Goal: Find specific page/section: Find specific page/section

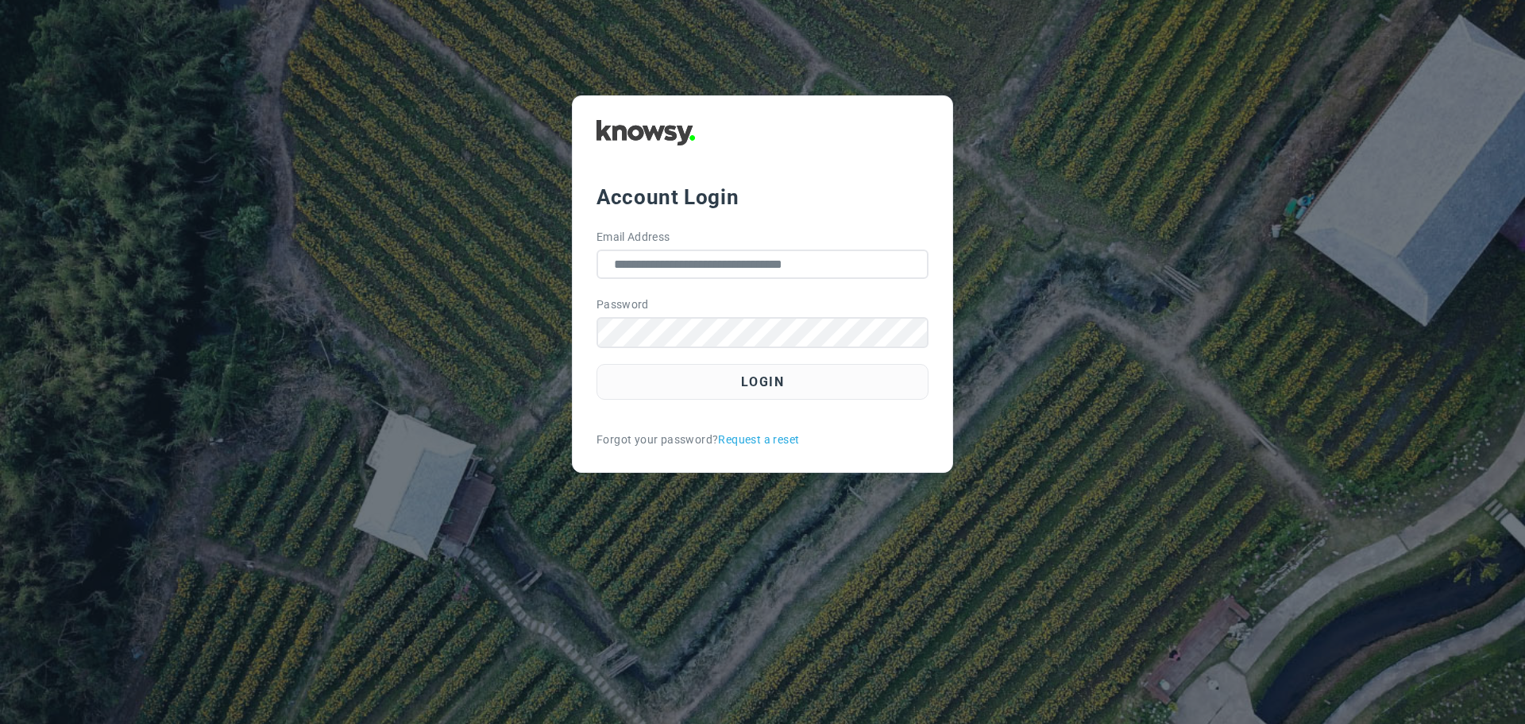
click at [774, 385] on button "Login" at bounding box center [762, 382] width 332 height 36
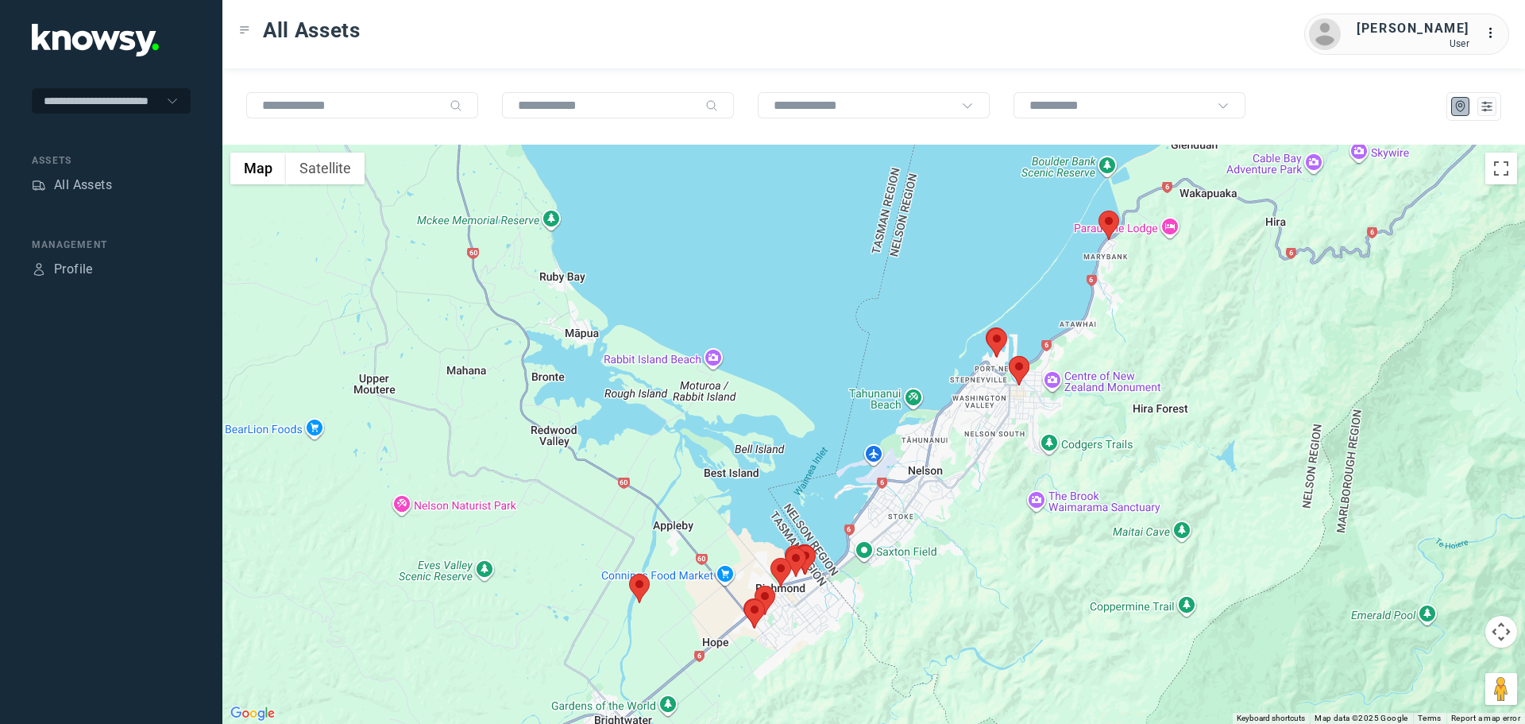
click at [1098, 210] on area at bounding box center [1098, 210] width 0 height 0
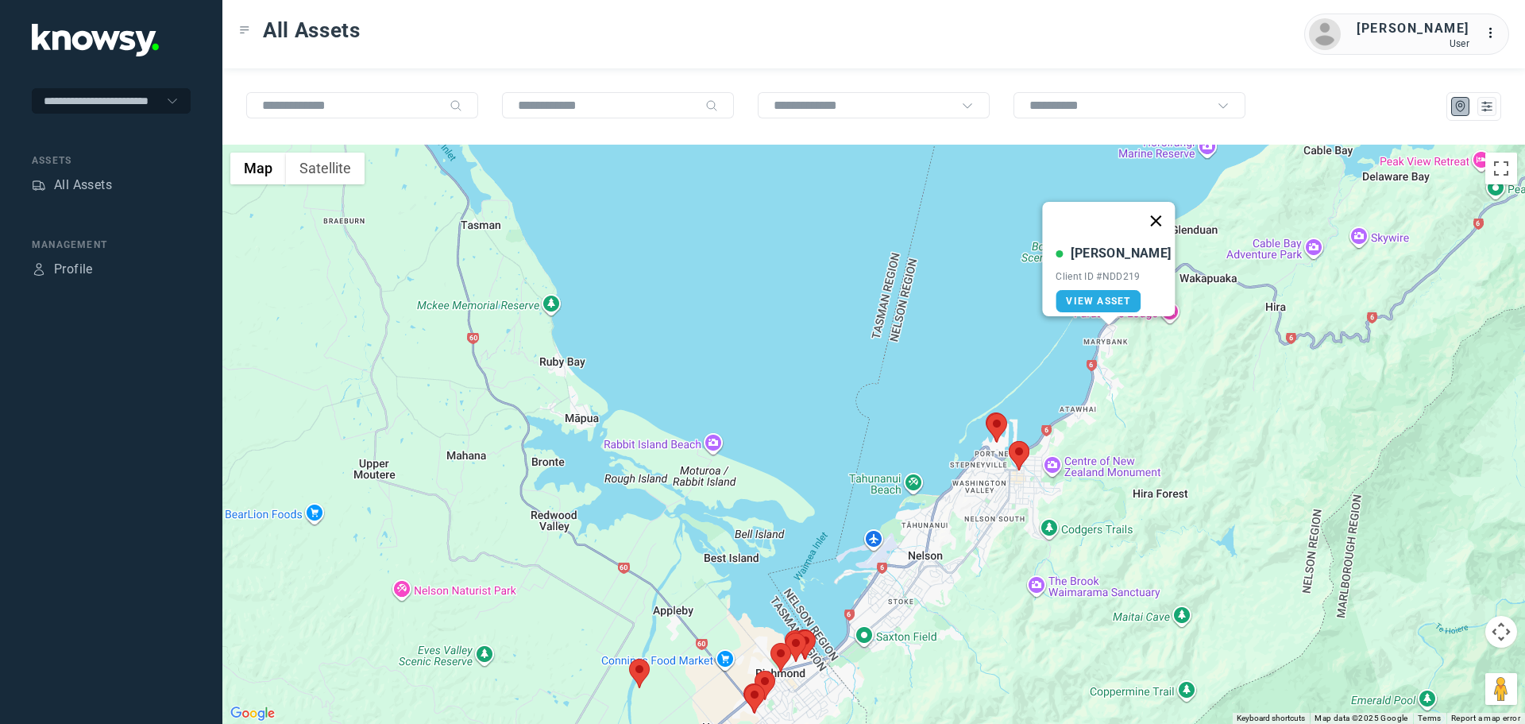
click at [1141, 210] on button "Close" at bounding box center [1156, 221] width 38 height 38
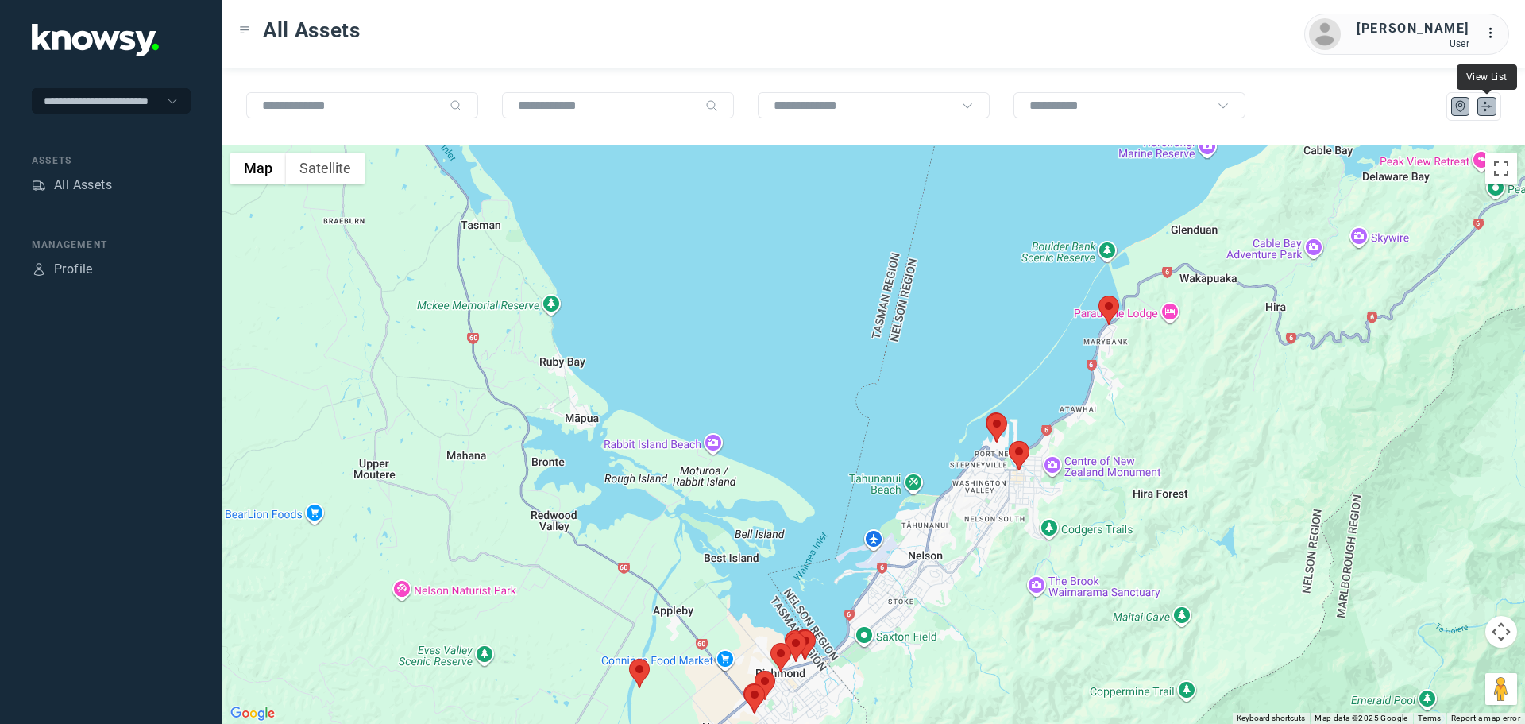
click at [1491, 104] on icon "List" at bounding box center [1487, 106] width 14 height 14
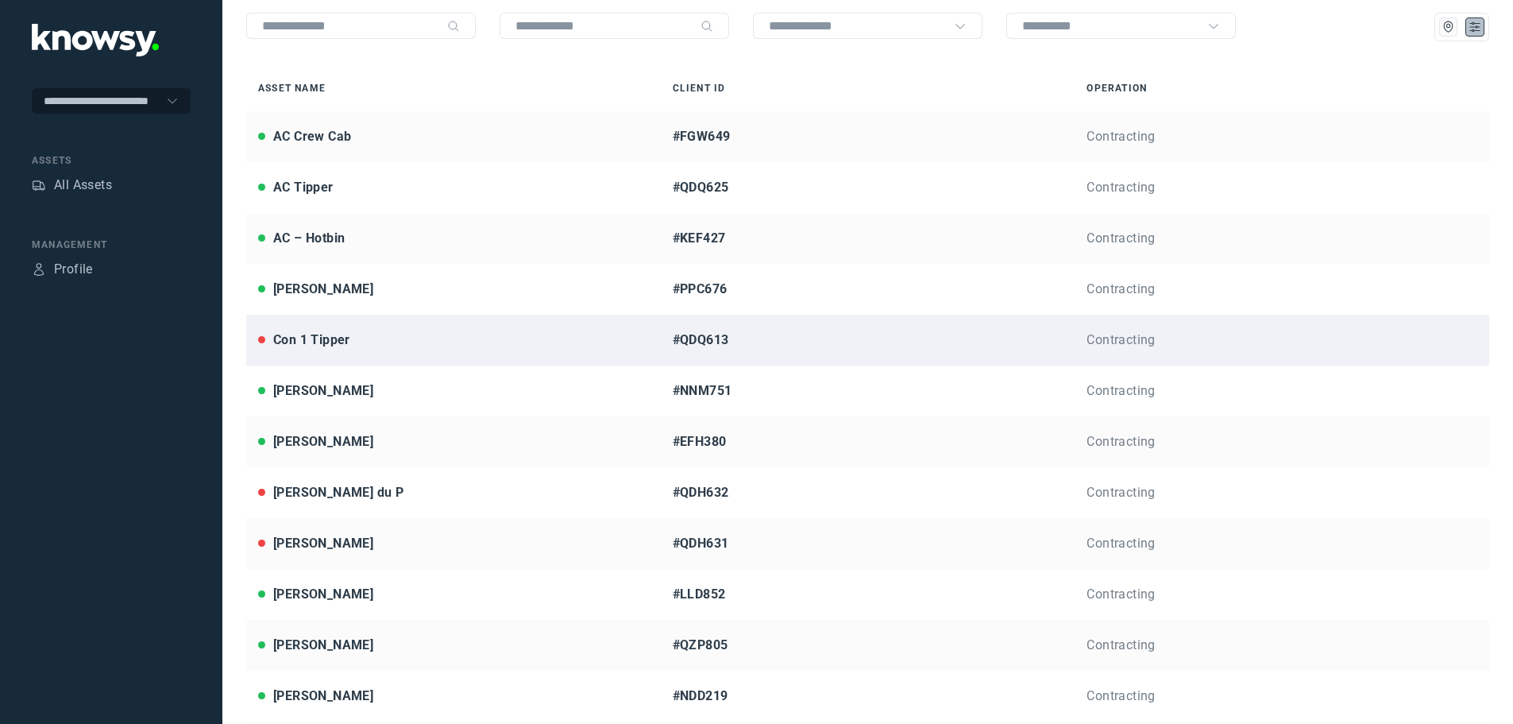
scroll to position [159, 0]
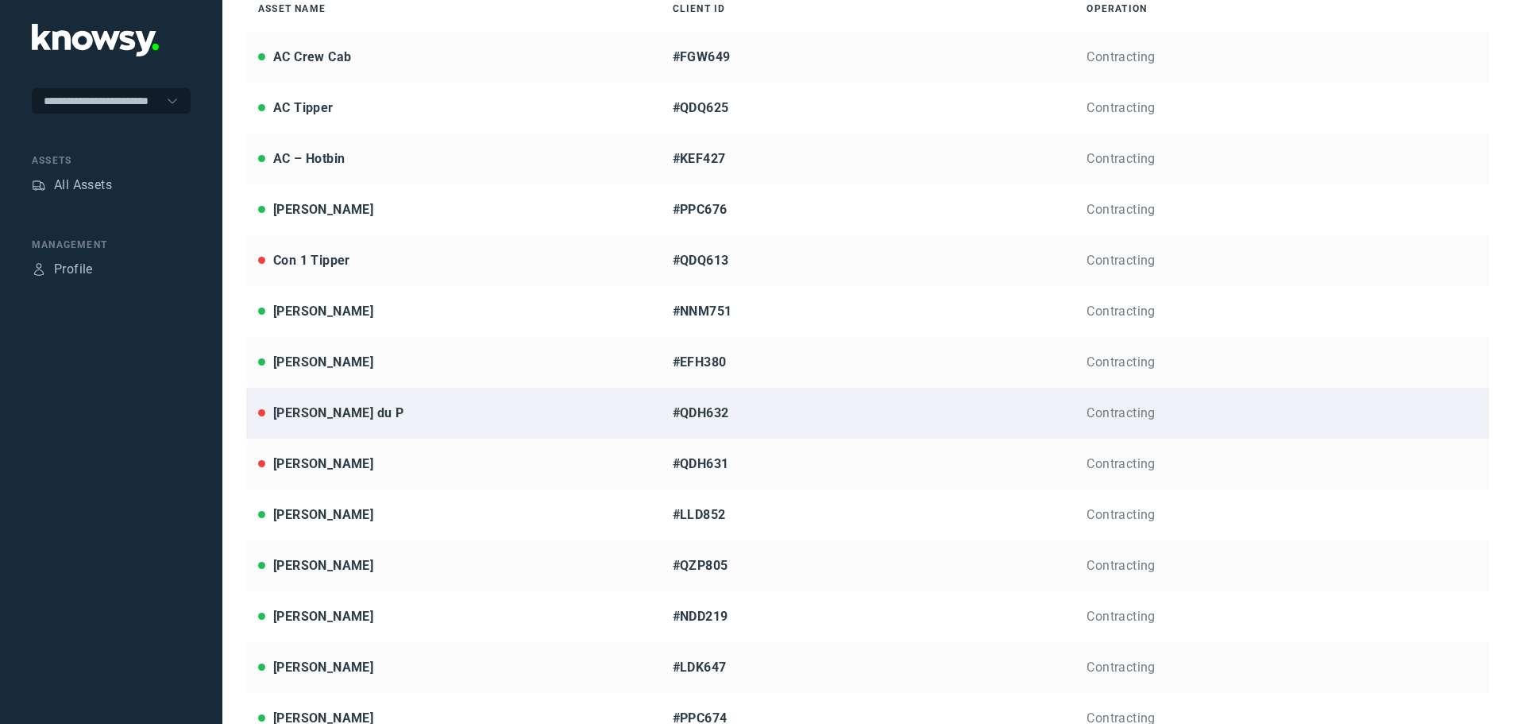
click at [317, 409] on div "[PERSON_NAME] du P" at bounding box center [338, 412] width 130 height 19
